Goal: Task Accomplishment & Management: Use online tool/utility

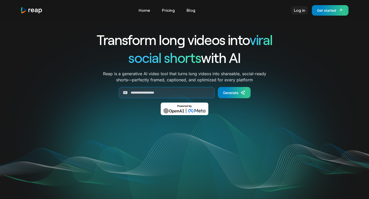
click at [296, 13] on link "Log in" at bounding box center [299, 10] width 16 height 8
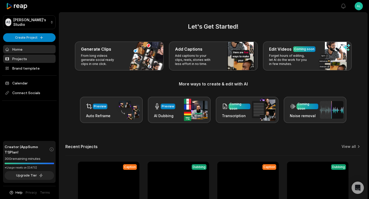
click at [32, 61] on link "Projects" at bounding box center [29, 59] width 52 height 8
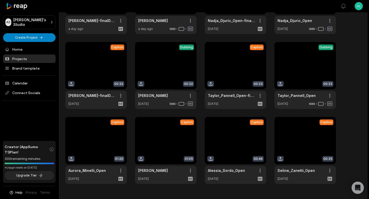
scroll to position [70, 0]
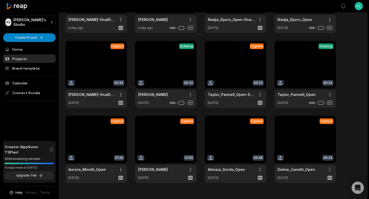
click at [87, 137] on link at bounding box center [95, 149] width 61 height 67
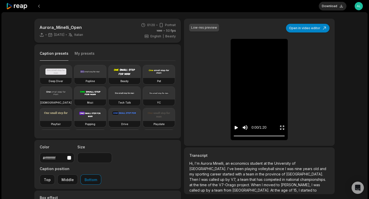
click at [300, 178] on span "championships." at bounding box center [313, 179] width 26 height 4
click at [286, 172] on span "[GEOGRAPHIC_DATA]." at bounding box center [304, 174] width 37 height 4
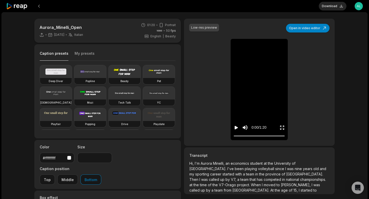
click at [286, 172] on span "[GEOGRAPHIC_DATA]." at bounding box center [304, 174] width 37 height 4
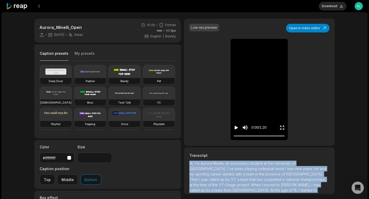
copy p "Hi, I'm [PERSON_NAME], an economics student at the [GEOGRAPHIC_DATA]. I've been…"
